Goal: Book appointment/travel/reservation

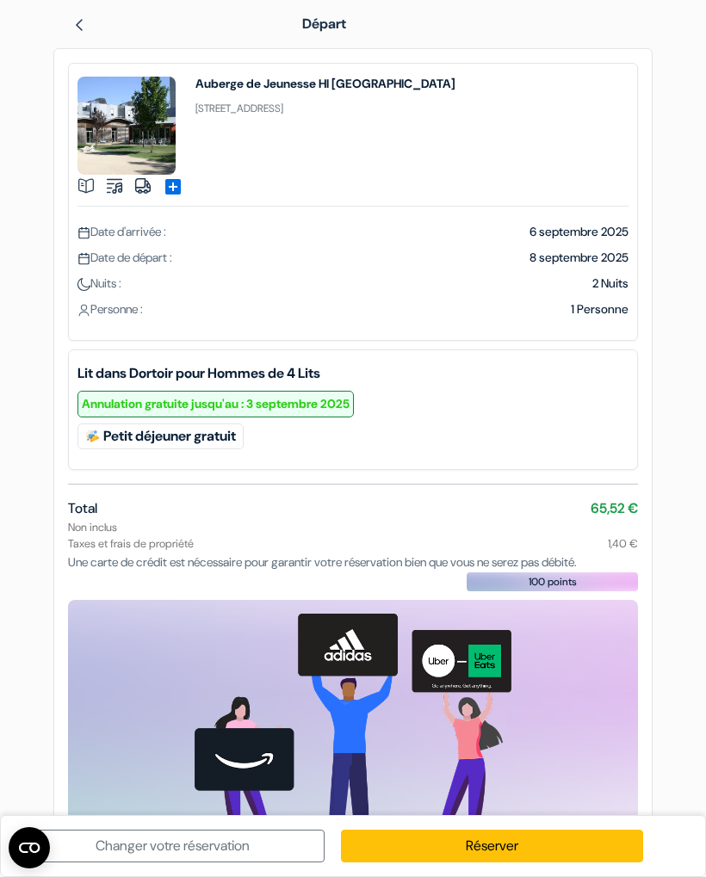
click at [73, 19] on img at bounding box center [79, 25] width 14 height 14
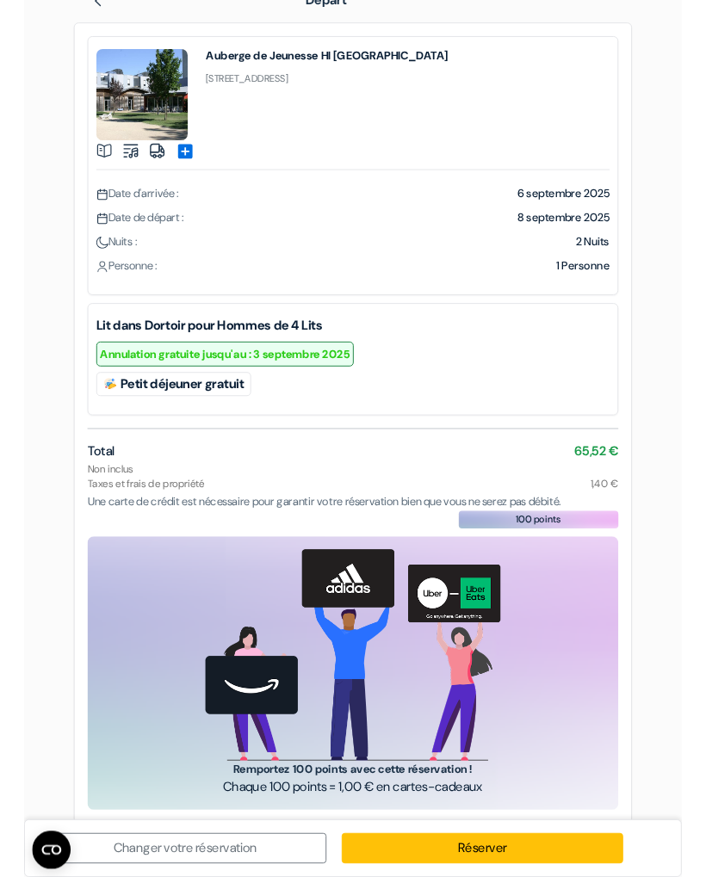
scroll to position [90, 0]
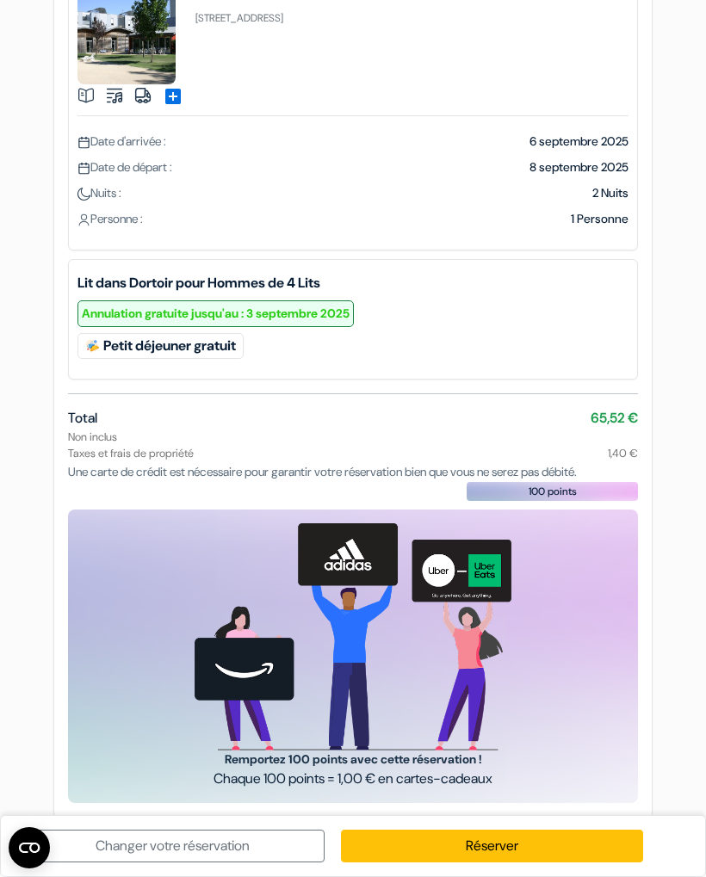
click at [136, 848] on link "Changer votre réservation" at bounding box center [173, 846] width 303 height 33
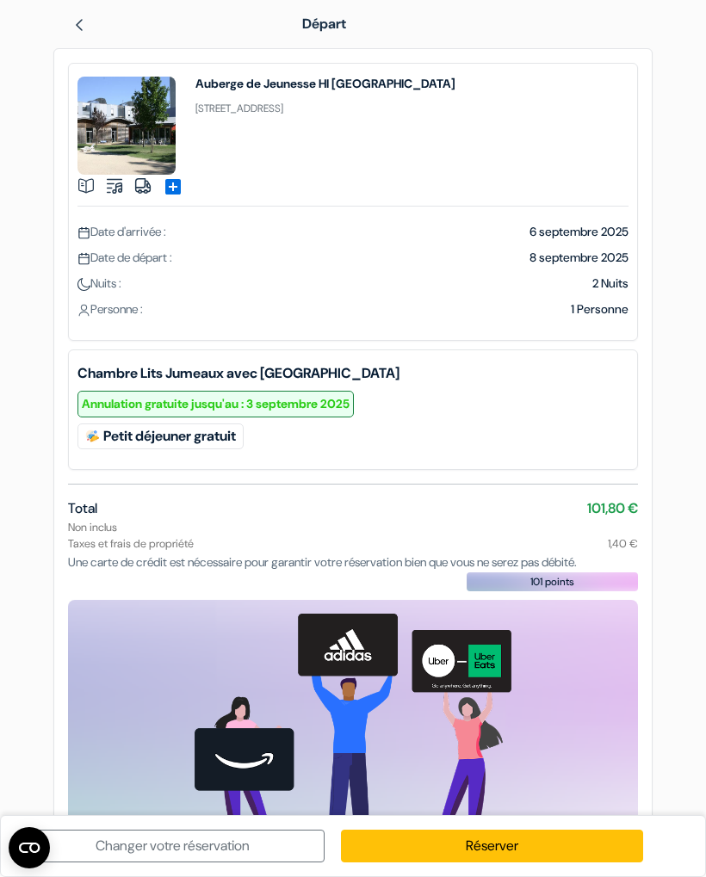
click at [144, 842] on link "Changer votre réservation" at bounding box center [173, 846] width 303 height 33
click at [76, 19] on img at bounding box center [79, 25] width 14 height 14
click at [83, 177] on img at bounding box center [85, 185] width 17 height 17
click at [81, 180] on img at bounding box center [85, 185] width 17 height 17
click at [243, 90] on h4 "Auberge de Jeunesse HI [GEOGRAPHIC_DATA]" at bounding box center [325, 84] width 260 height 14
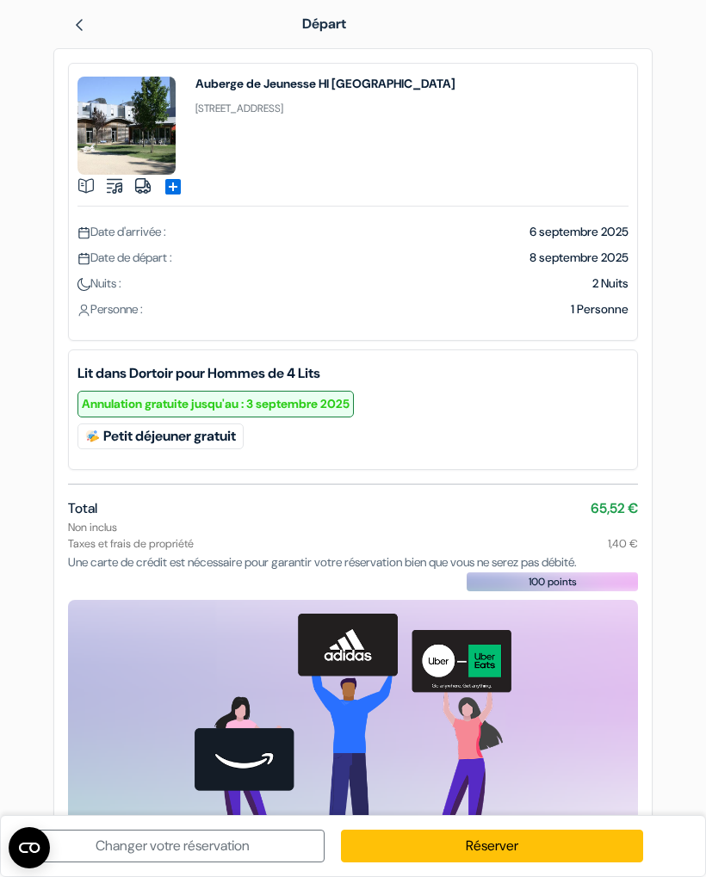
click at [235, 73] on div "add_box Auberge de Jeunesse HI Grenoble 10 Avenue du Gresivaudan, Échirolles, F…" at bounding box center [353, 202] width 570 height 278
click at [83, 25] on img at bounding box center [79, 25] width 14 height 14
click at [84, 26] on img at bounding box center [79, 25] width 14 height 14
